Goal: Download file/media

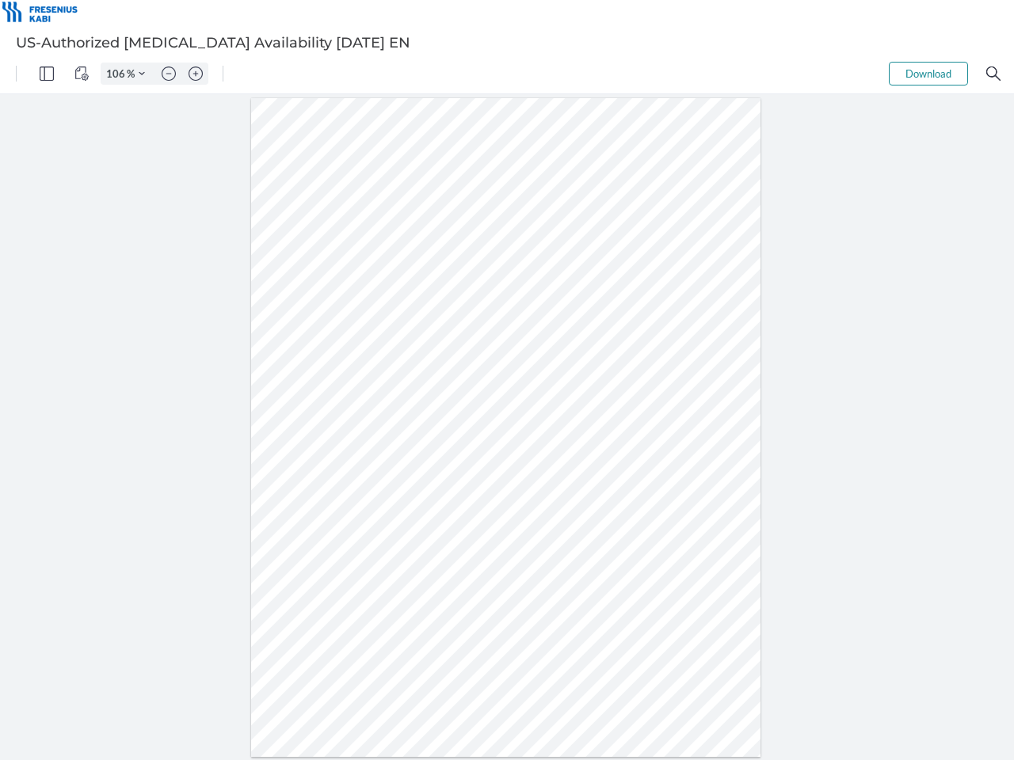
click at [47, 74] on img "Panel" at bounding box center [47, 74] width 14 height 14
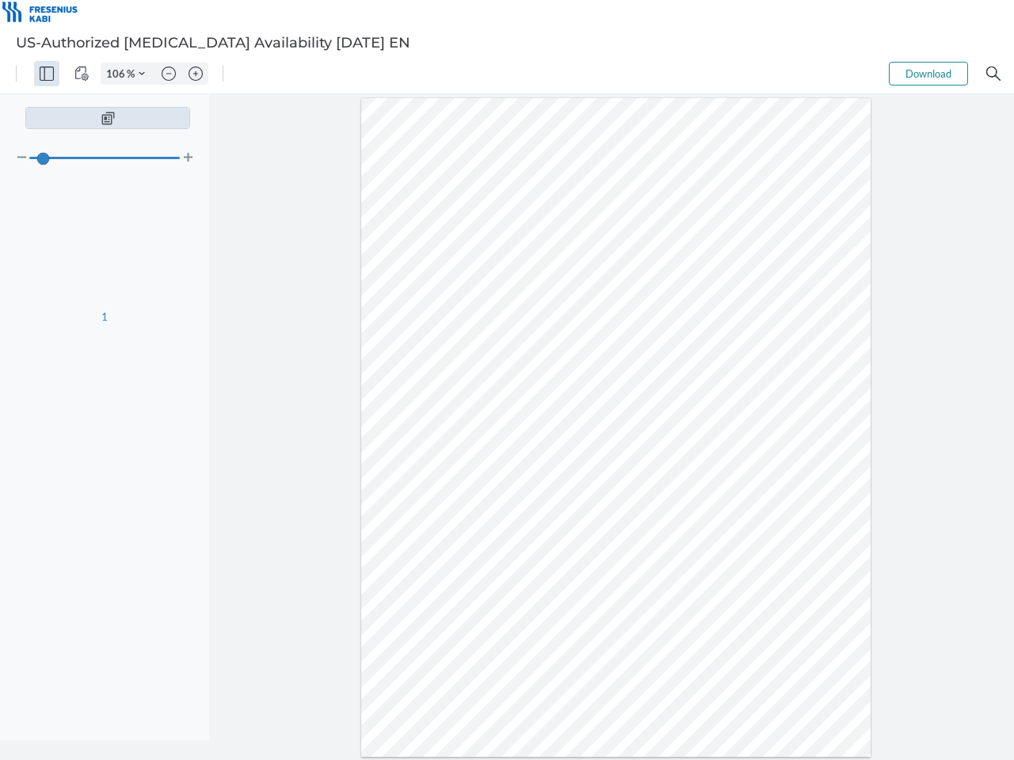
click at [82, 74] on img "View Controls" at bounding box center [81, 74] width 14 height 14
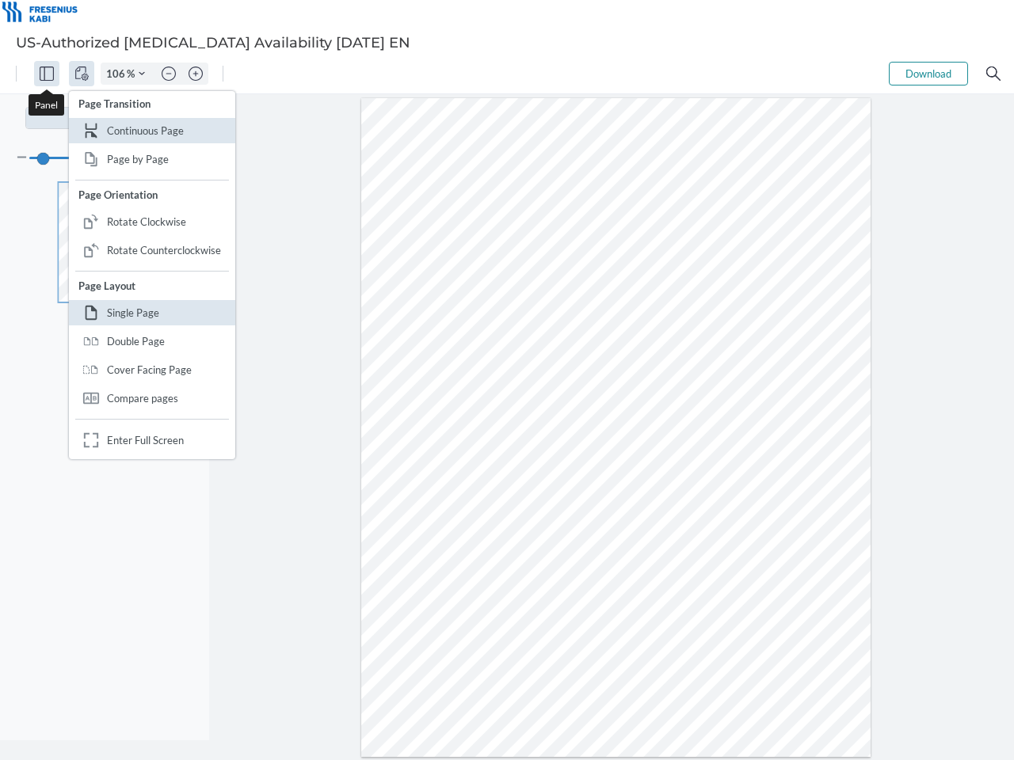
click at [118, 74] on input "106" at bounding box center [113, 74] width 25 height 14
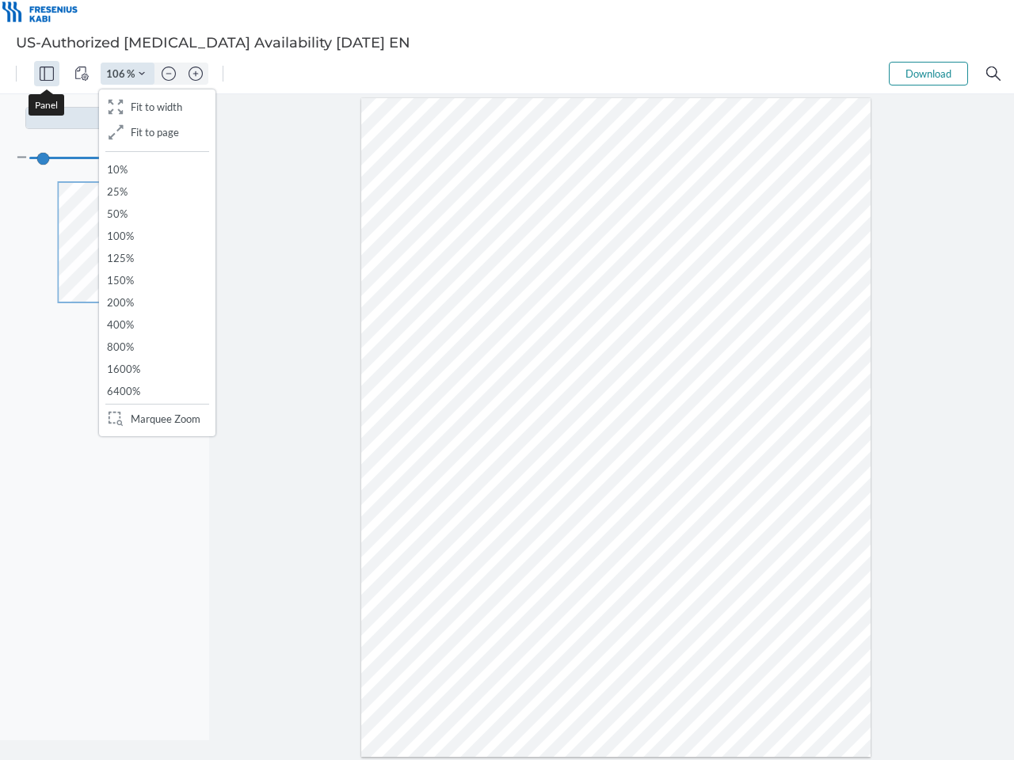
click at [142, 74] on img "Zoom Controls" at bounding box center [142, 73] width 6 height 6
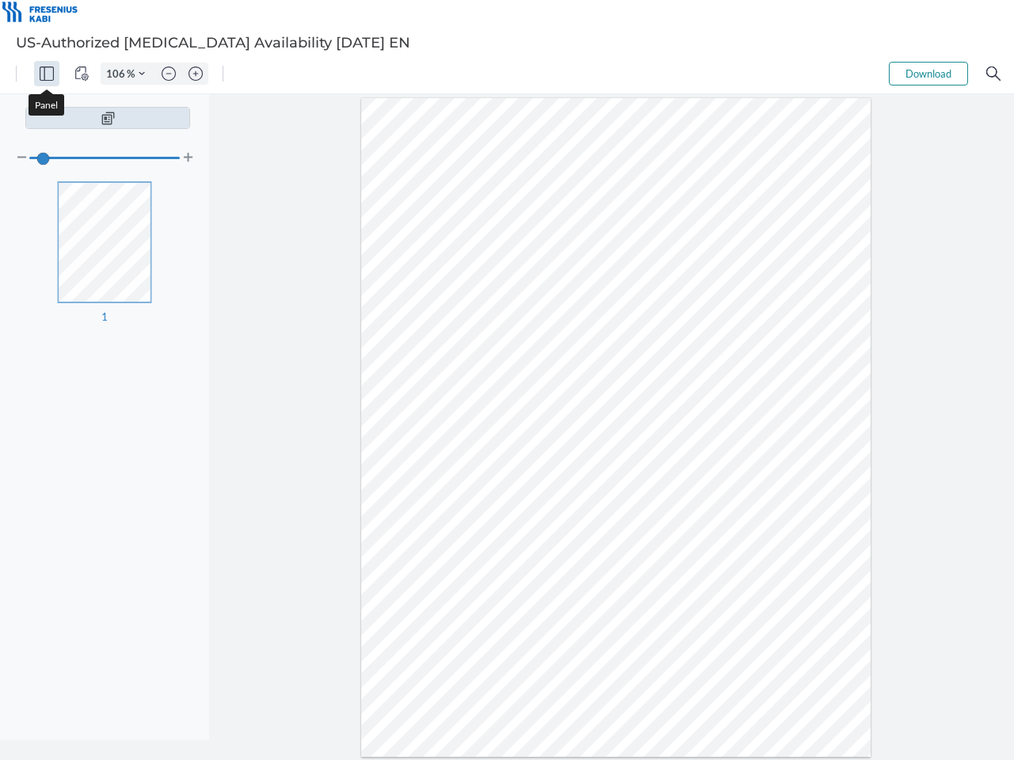
click at [169, 74] on img "Zoom out" at bounding box center [169, 74] width 14 height 14
click at [196, 74] on img "Zoom in" at bounding box center [196, 74] width 14 height 14
type input "106"
click at [928, 74] on button "Download" at bounding box center [928, 74] width 79 height 24
click at [993, 74] on img "Search" at bounding box center [993, 74] width 14 height 14
